Goal: Transaction & Acquisition: Obtain resource

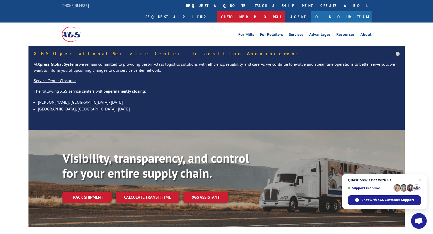
click at [285, 11] on link "Customer Portal" at bounding box center [251, 16] width 68 height 11
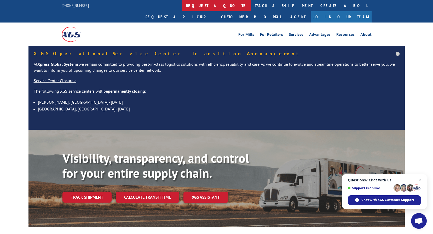
click at [182, 5] on link "request a quote" at bounding box center [216, 5] width 69 height 11
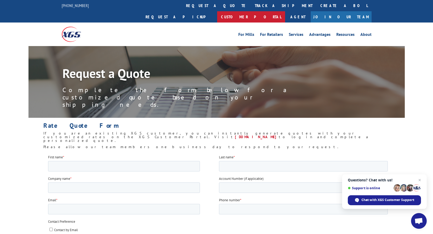
click at [285, 11] on link "Customer Portal" at bounding box center [251, 16] width 68 height 11
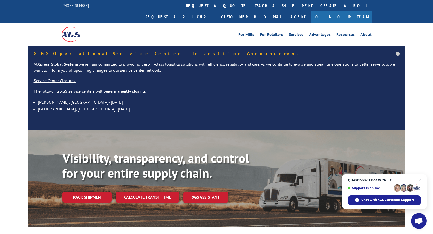
click at [180, 30] on div "For Mills For Retailers Services Advantages Resources About For Mills For Retai…" at bounding box center [255, 34] width 233 height 8
click at [253, 32] on link "For Mills" at bounding box center [247, 35] width 16 height 6
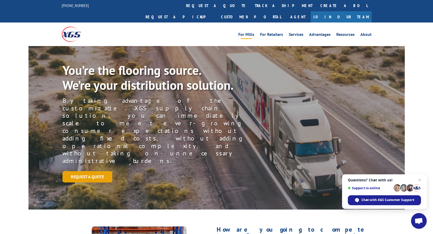
click at [83, 171] on link "Request a Quote" at bounding box center [88, 176] width 50 height 11
